Goal: Find specific page/section: Find specific page/section

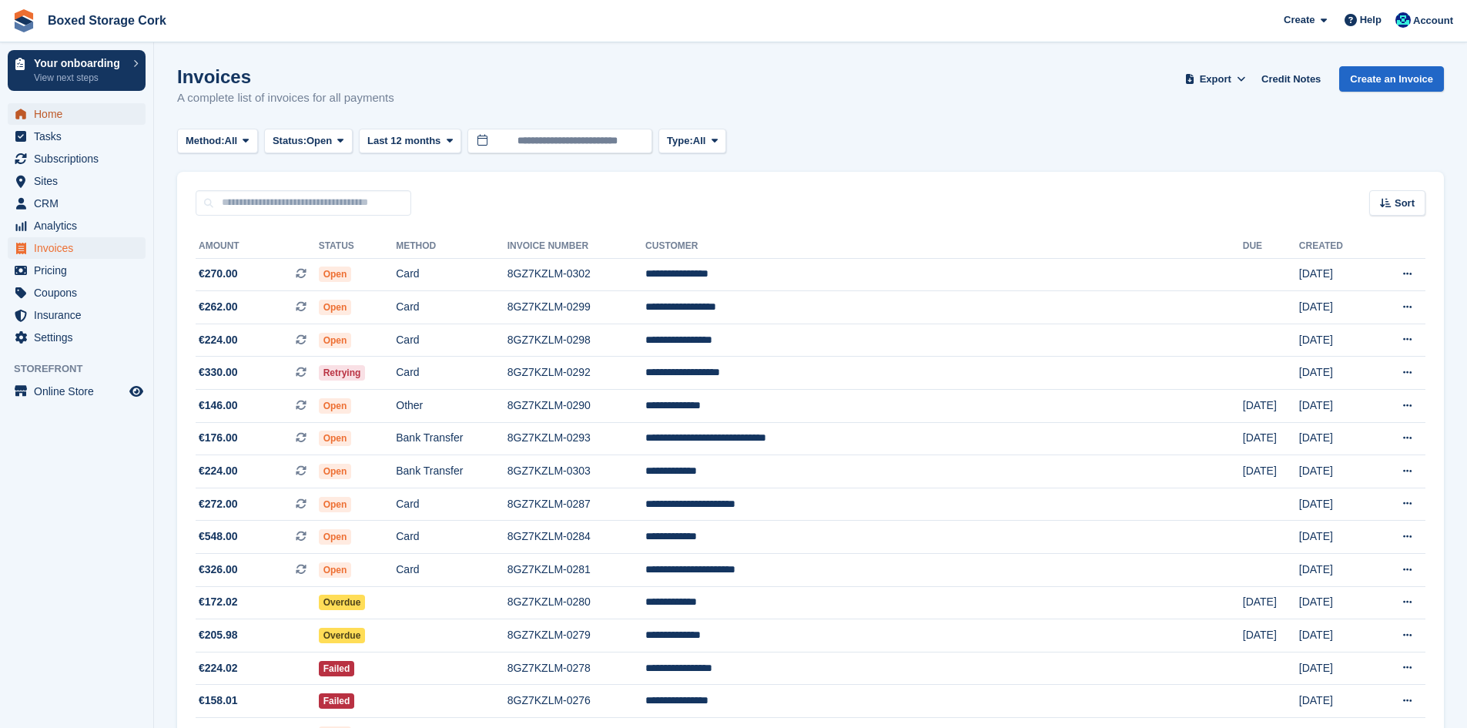
click at [34, 113] on span "Home" at bounding box center [80, 114] width 92 height 22
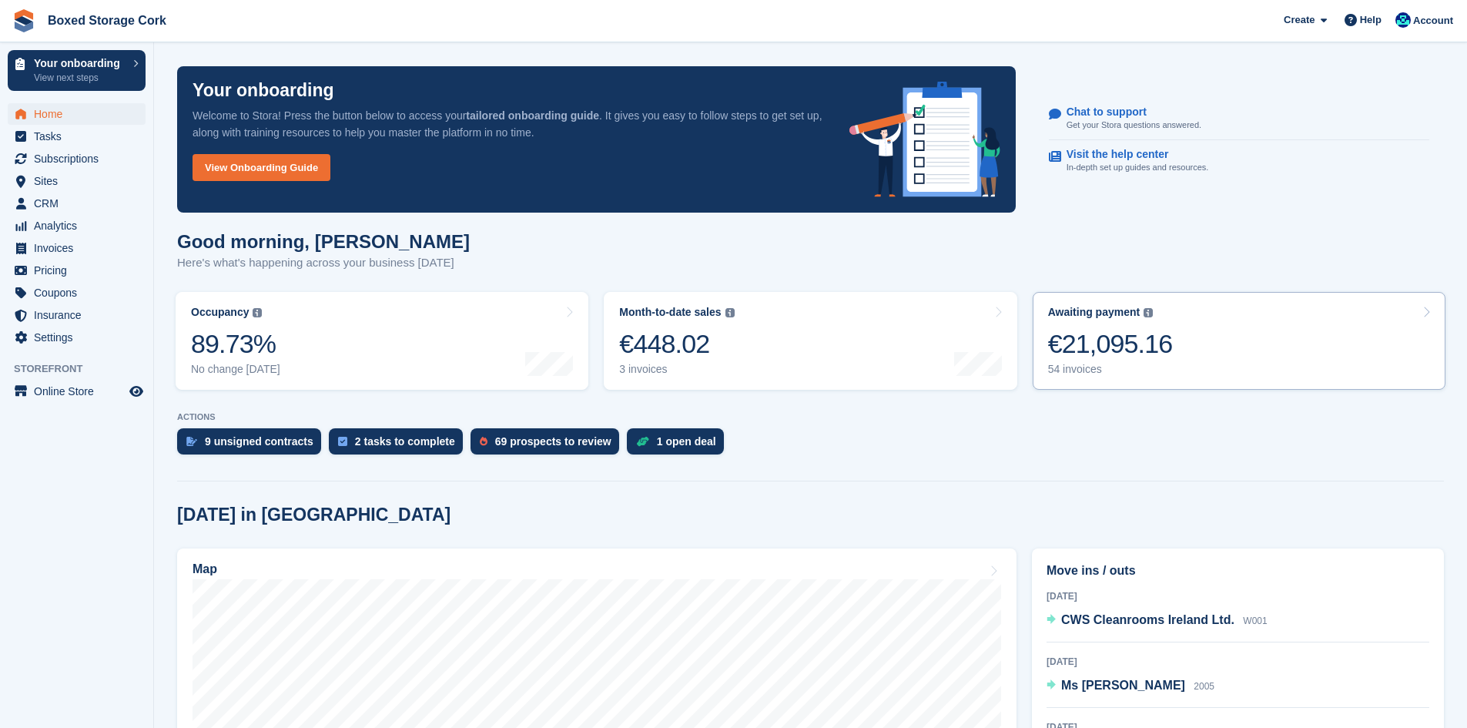
click at [1073, 332] on div "€21,095.16" at bounding box center [1110, 344] width 125 height 32
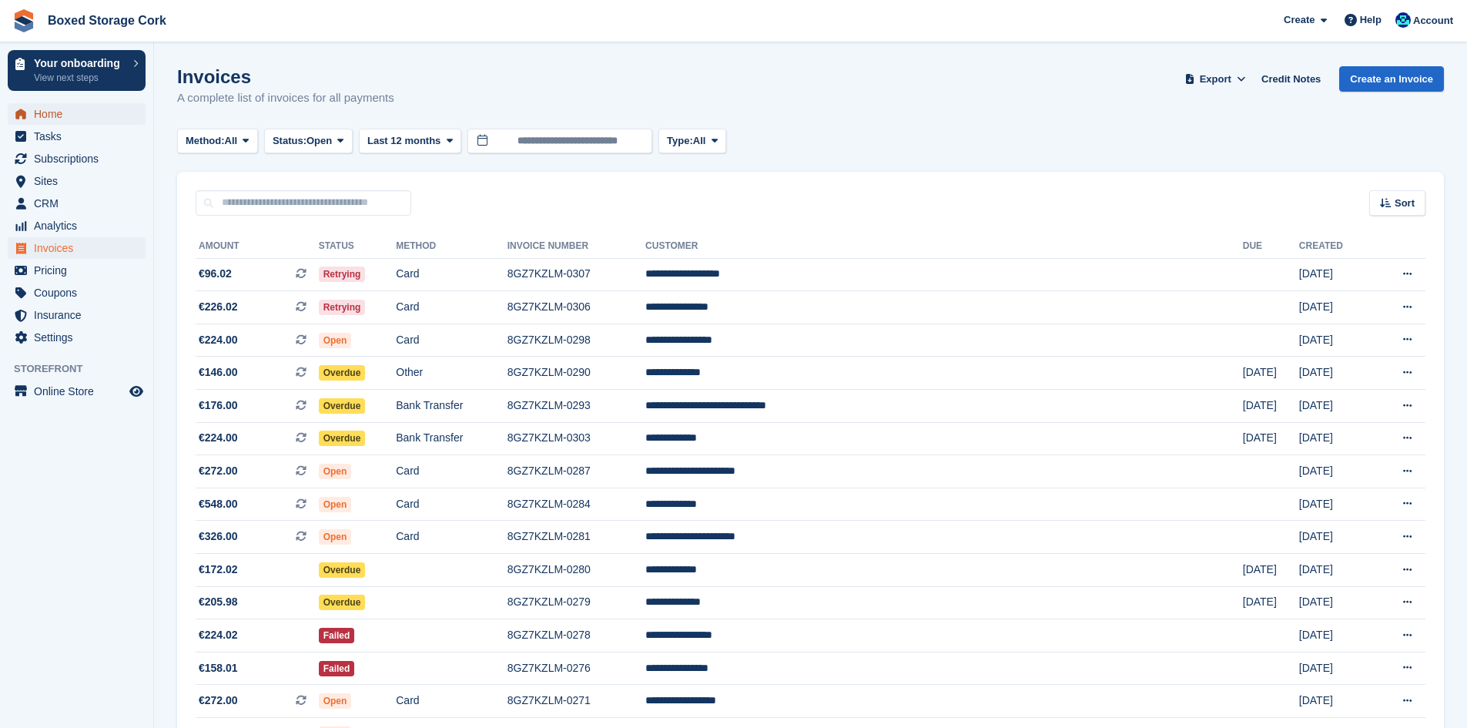
click at [42, 113] on span "Home" at bounding box center [80, 114] width 92 height 22
